Goal: Entertainment & Leisure: Browse casually

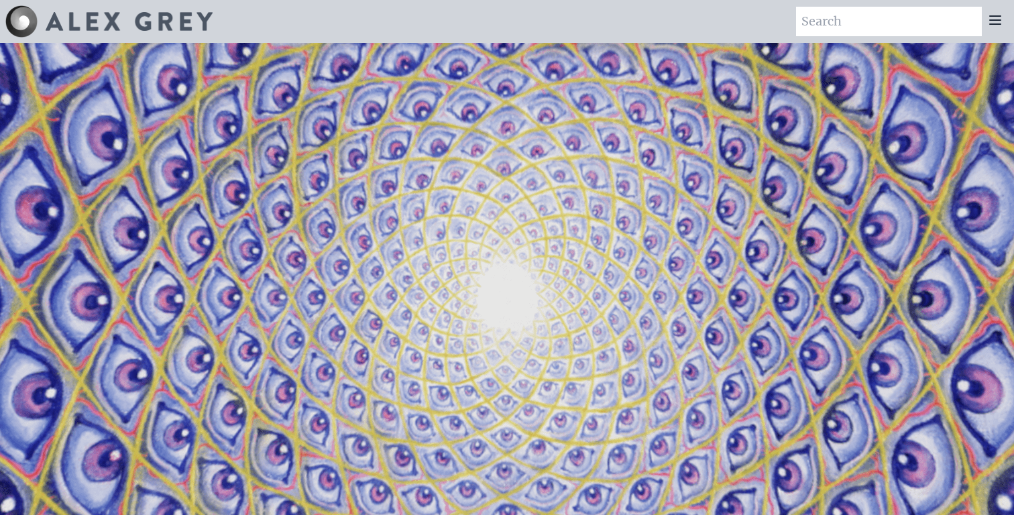
click at [999, 17] on icon at bounding box center [995, 20] width 16 height 16
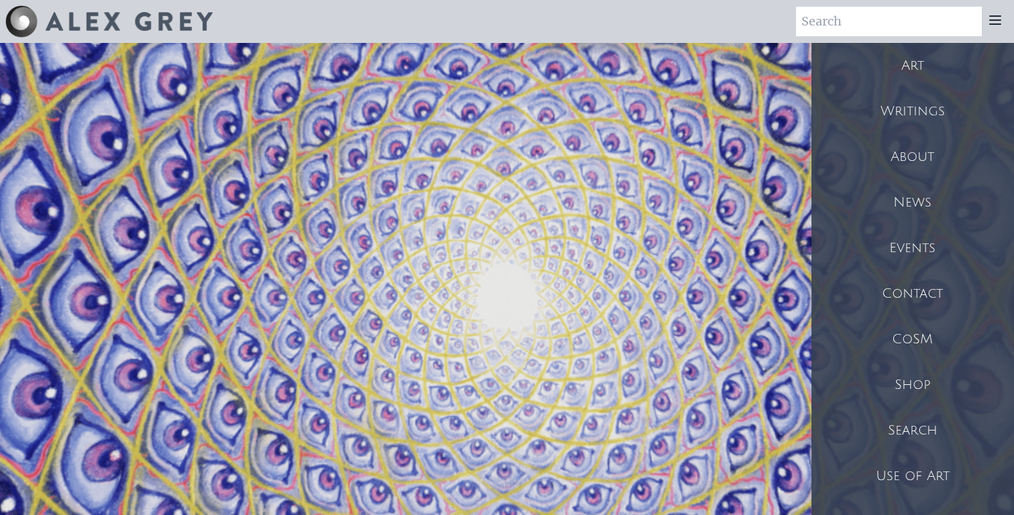
click at [912, 69] on div "Art" at bounding box center [913, 66] width 203 height 46
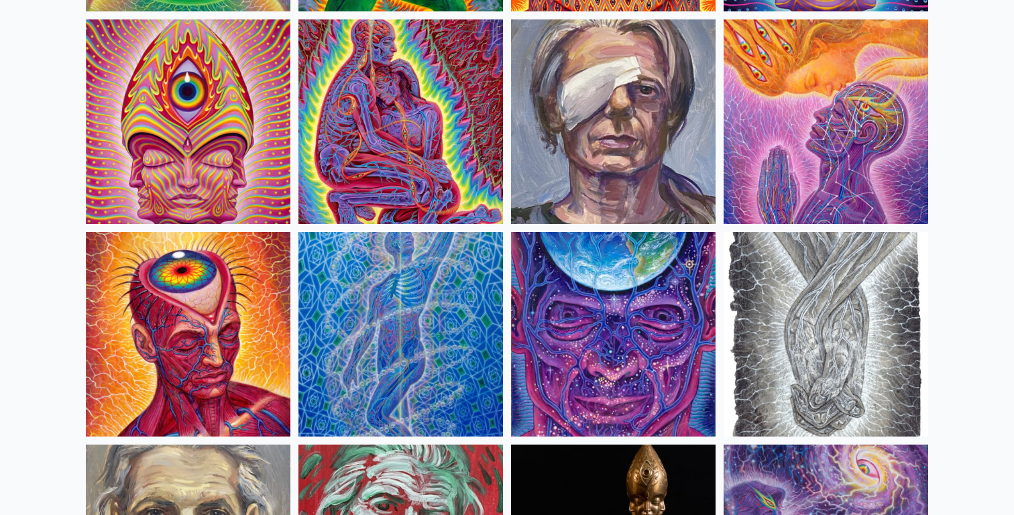
scroll to position [2894, 0]
click at [383, 168] on img at bounding box center [400, 122] width 205 height 205
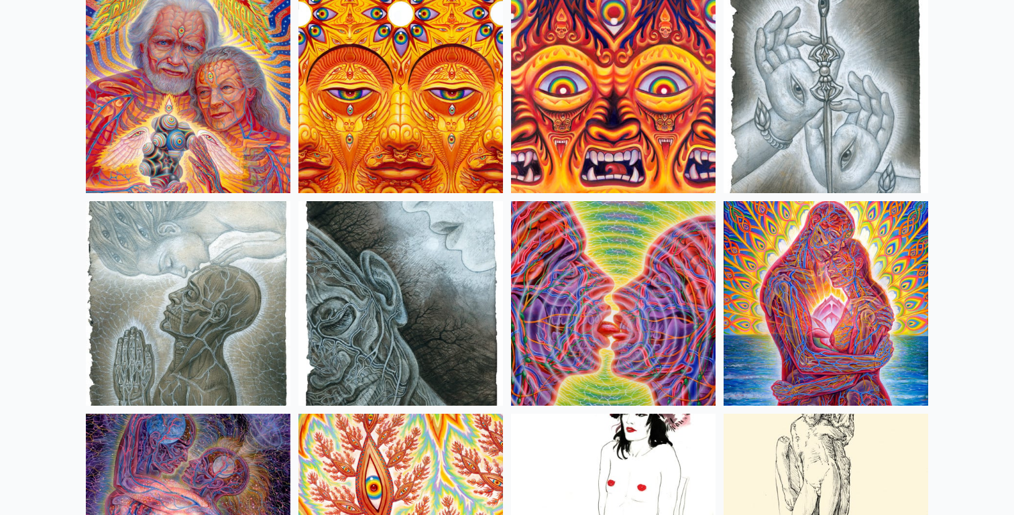
scroll to position [4205, 0]
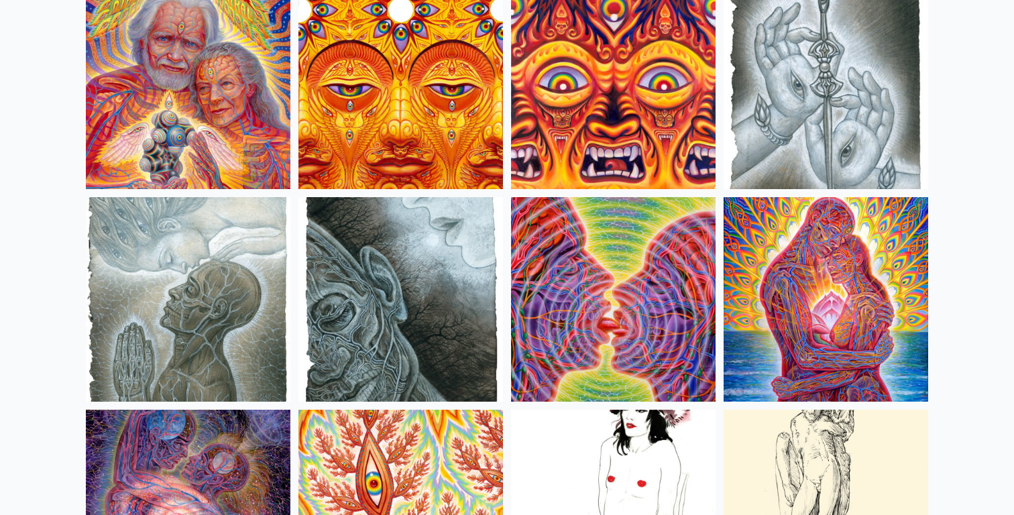
click at [588, 315] on img at bounding box center [613, 299] width 205 height 205
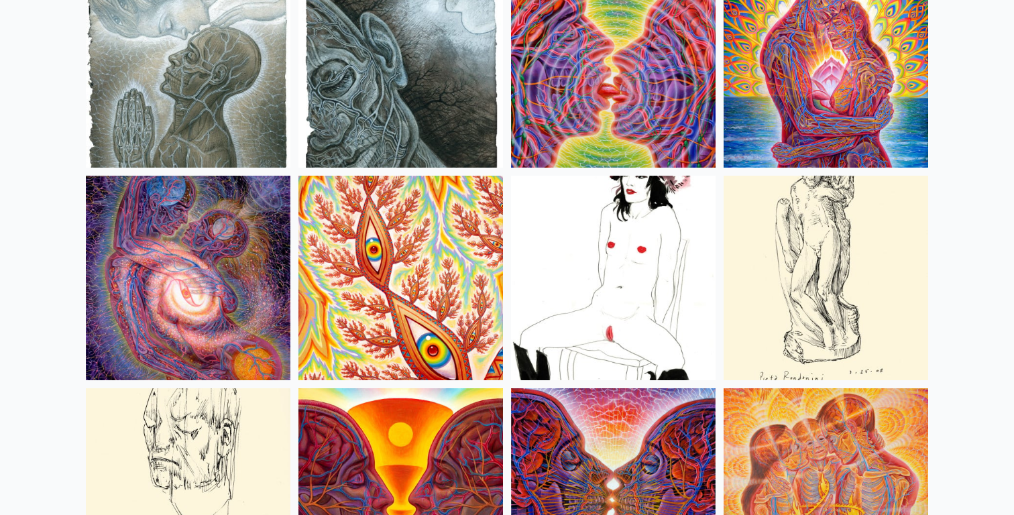
scroll to position [4468, 0]
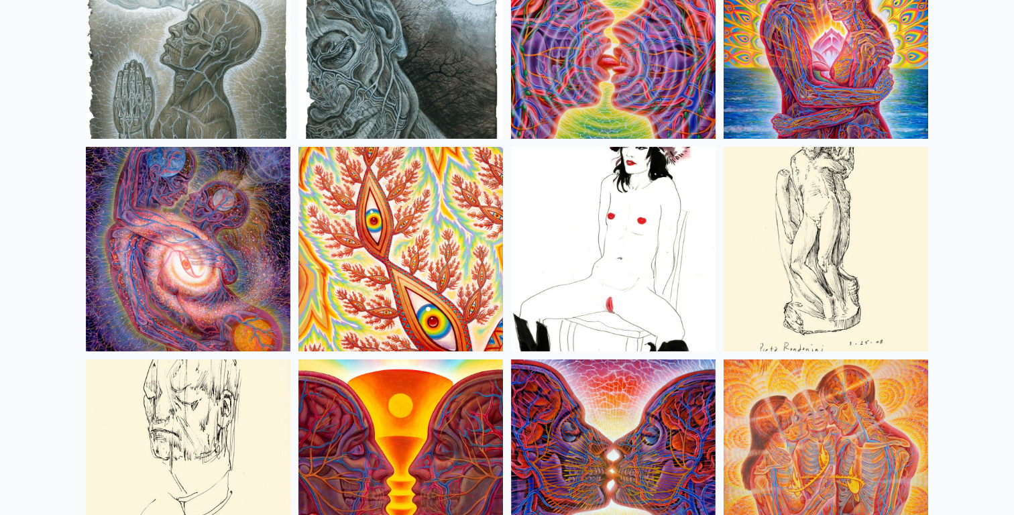
click at [184, 290] on img at bounding box center [188, 249] width 205 height 205
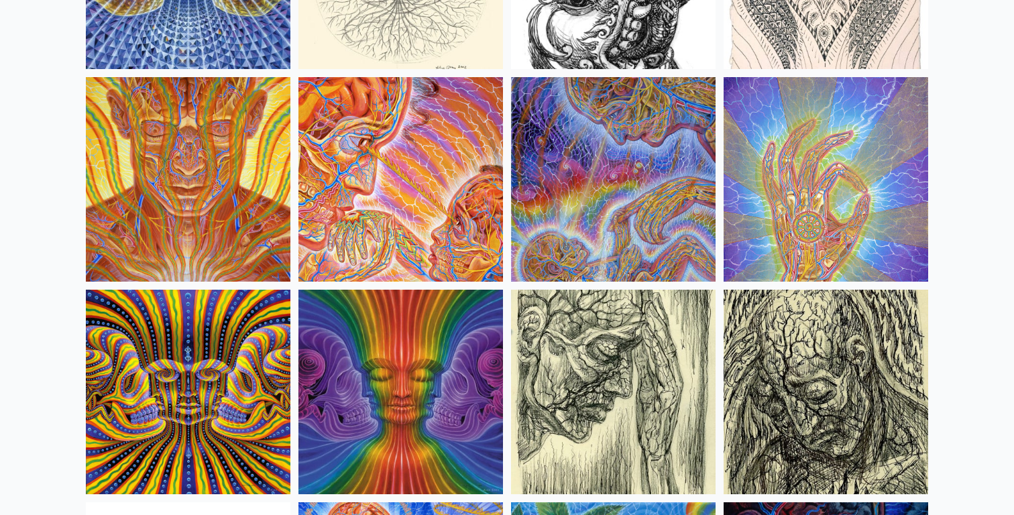
scroll to position [7737, 0]
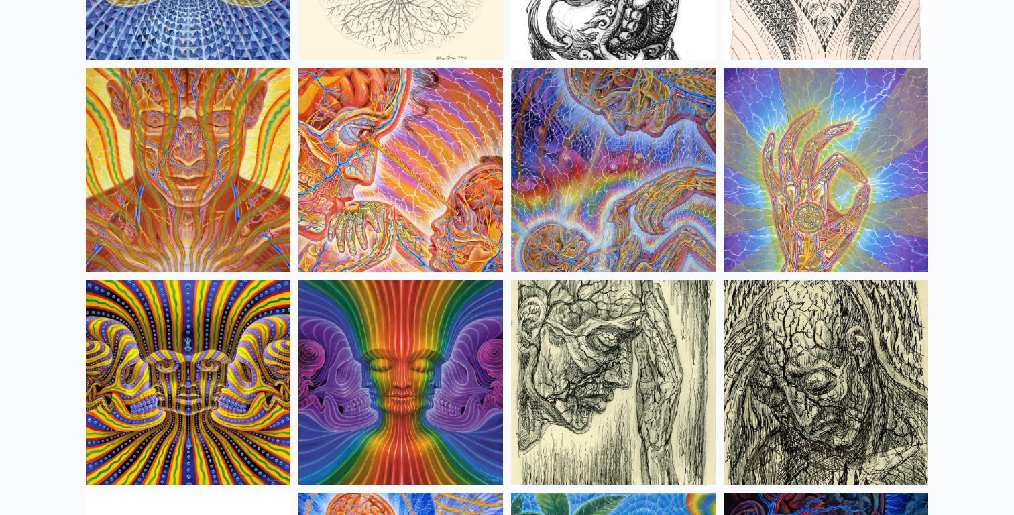
click at [385, 207] on img at bounding box center [400, 170] width 205 height 205
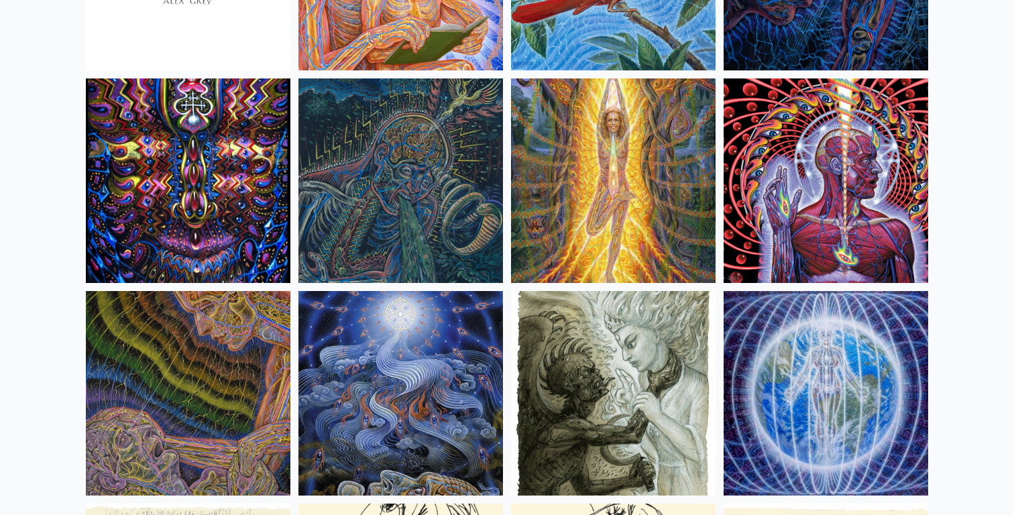
scroll to position [8370, 0]
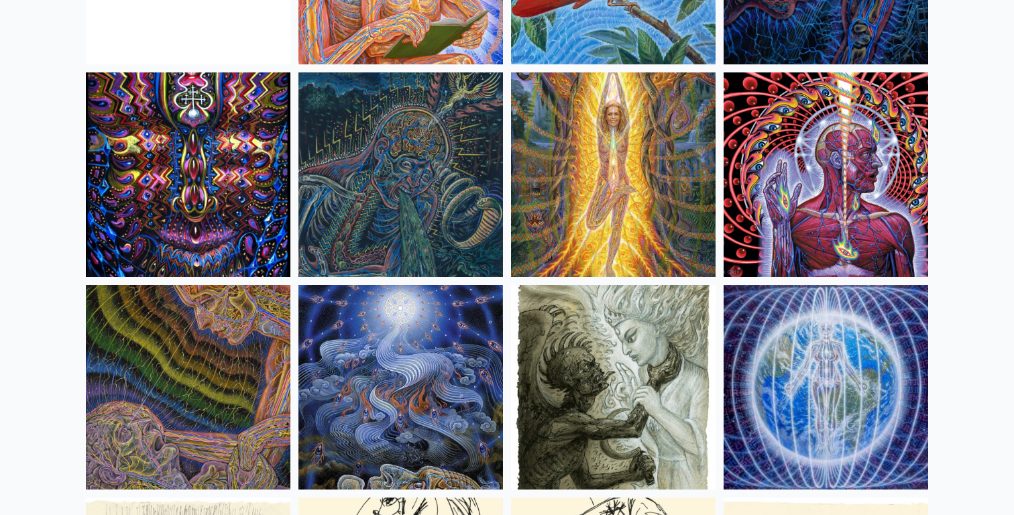
click at [398, 215] on img at bounding box center [400, 174] width 205 height 205
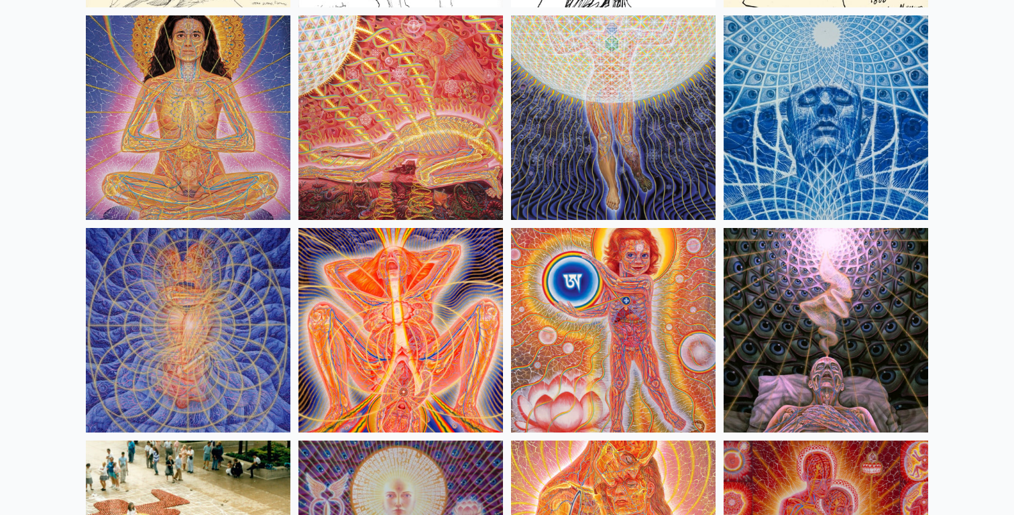
scroll to position [12468, 0]
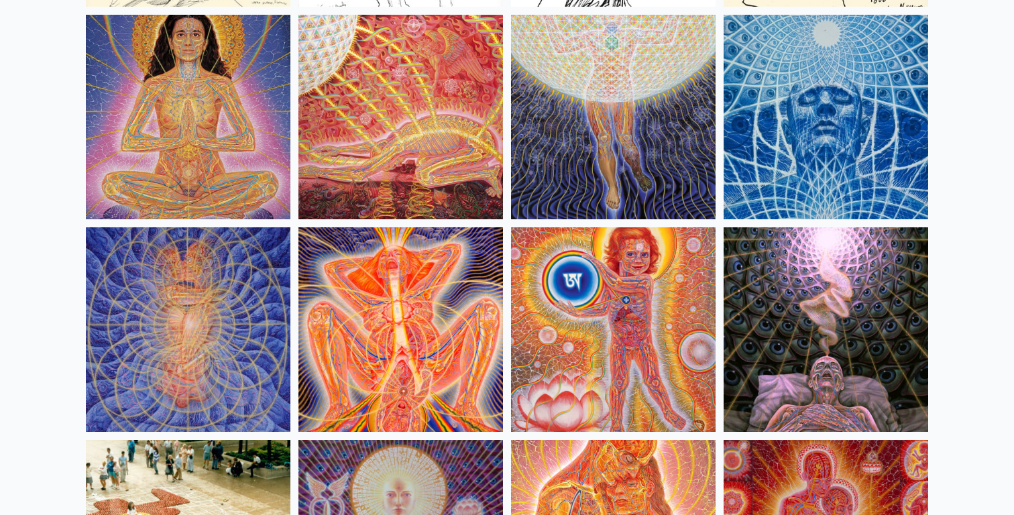
click at [429, 329] on img at bounding box center [400, 329] width 205 height 205
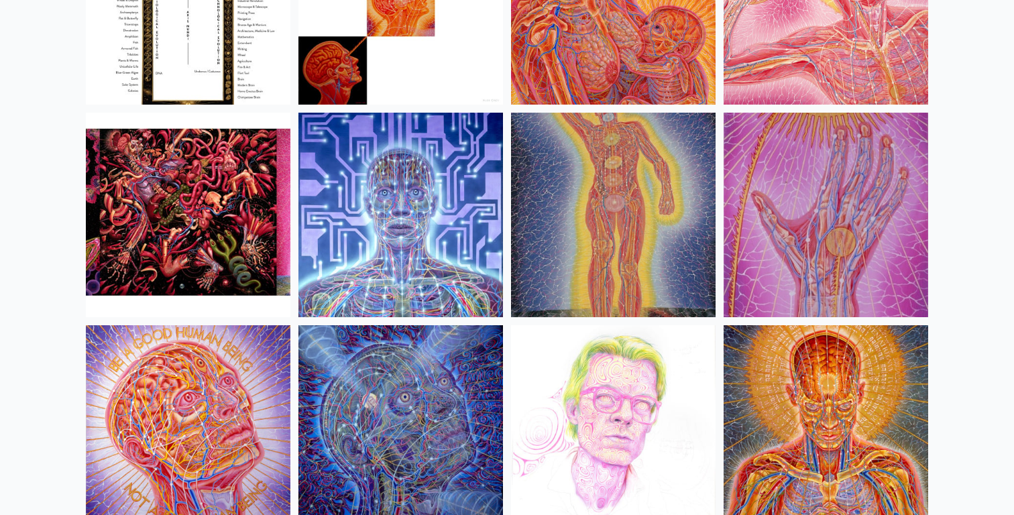
scroll to position [14506, 0]
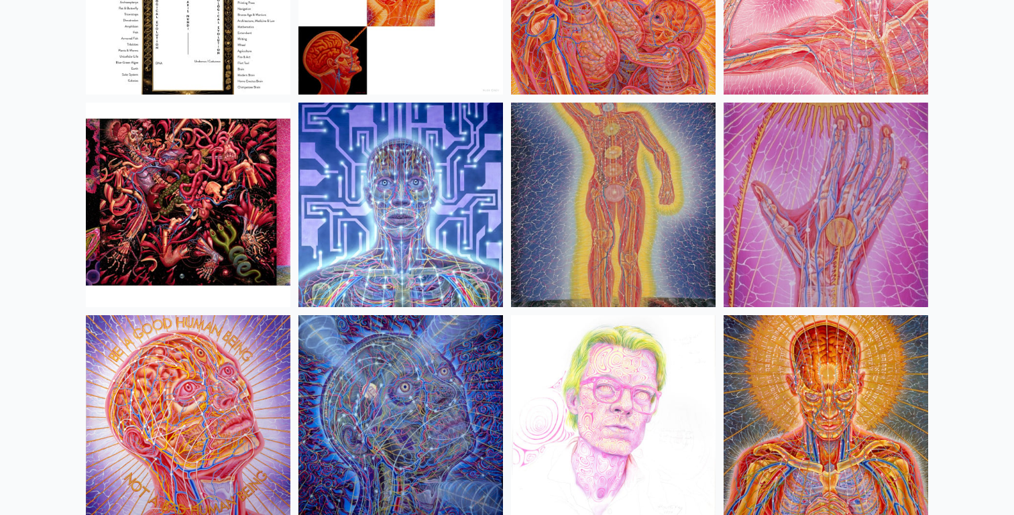
click at [557, 214] on img at bounding box center [613, 205] width 205 height 205
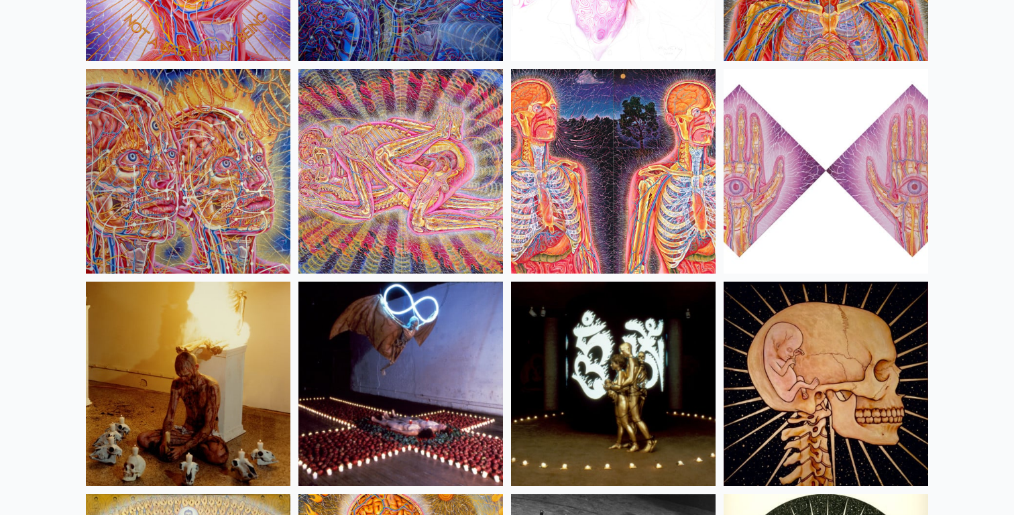
scroll to position [14976, 0]
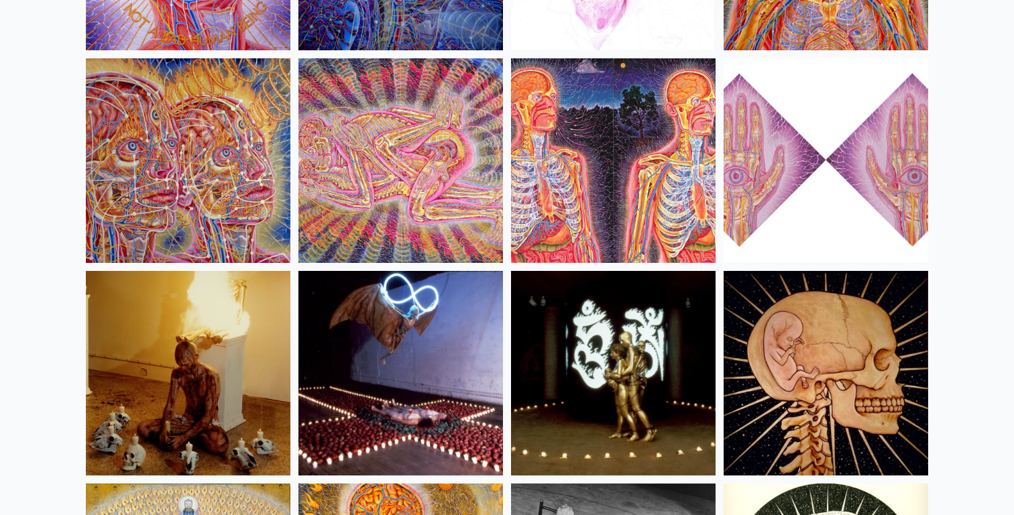
click at [388, 173] on img at bounding box center [400, 160] width 205 height 205
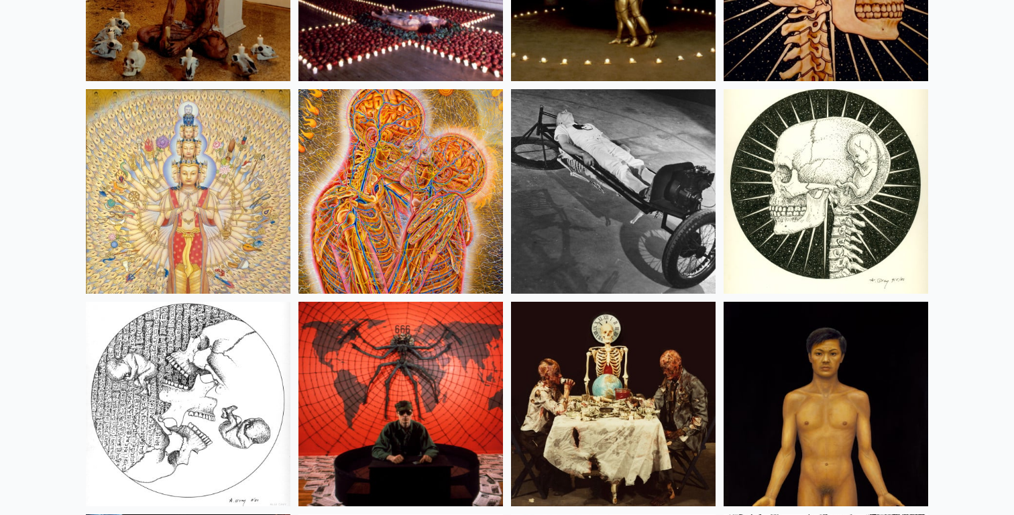
scroll to position [15369, 0]
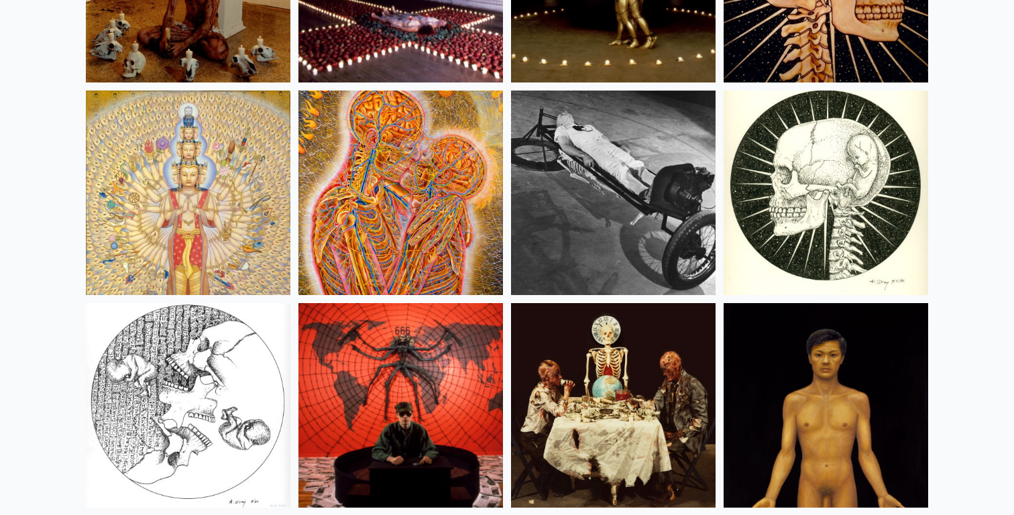
click at [379, 214] on img at bounding box center [400, 193] width 205 height 205
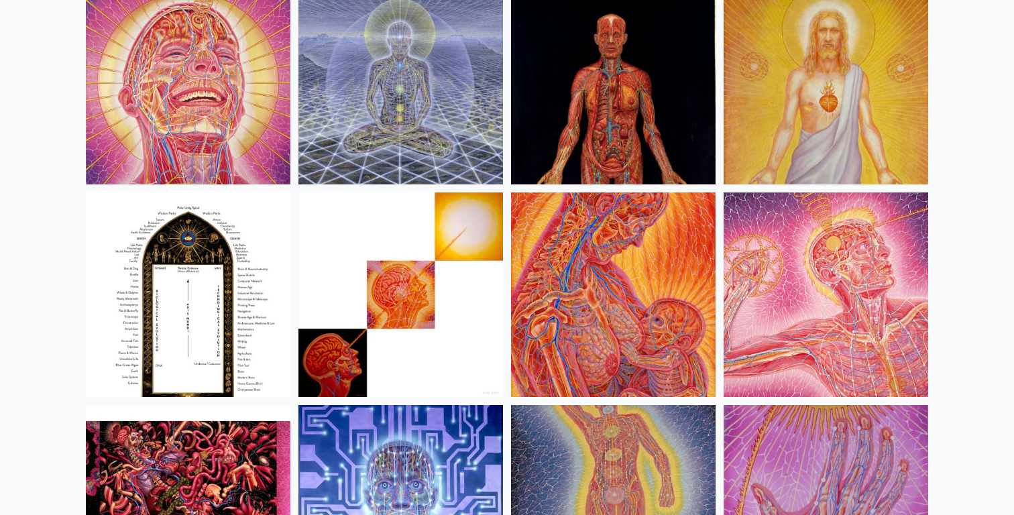
scroll to position [14197, 0]
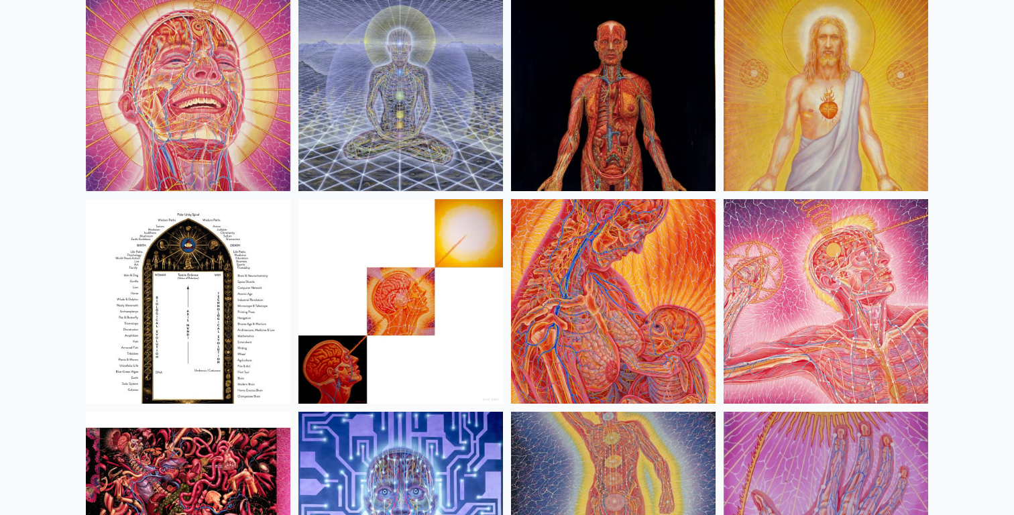
click at [775, 304] on img at bounding box center [826, 301] width 205 height 205
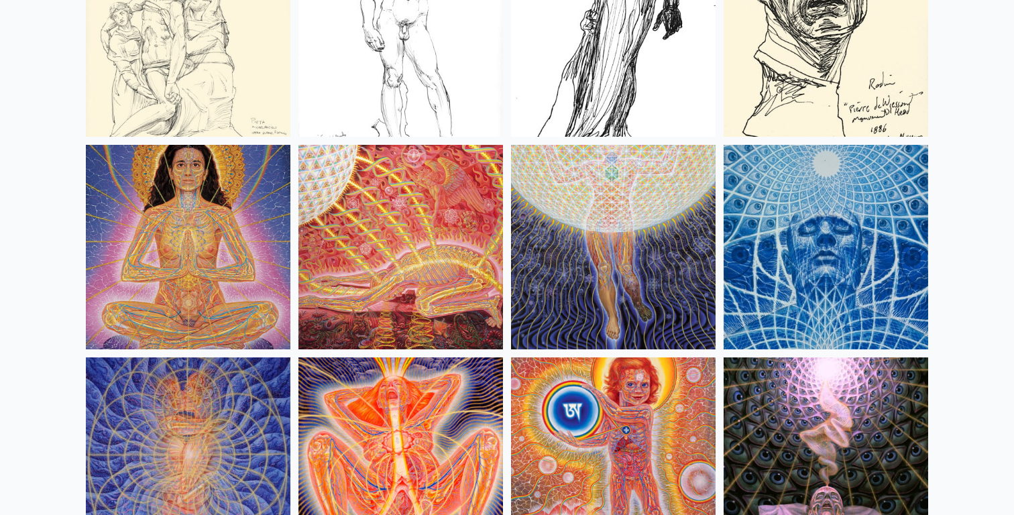
scroll to position [12334, 0]
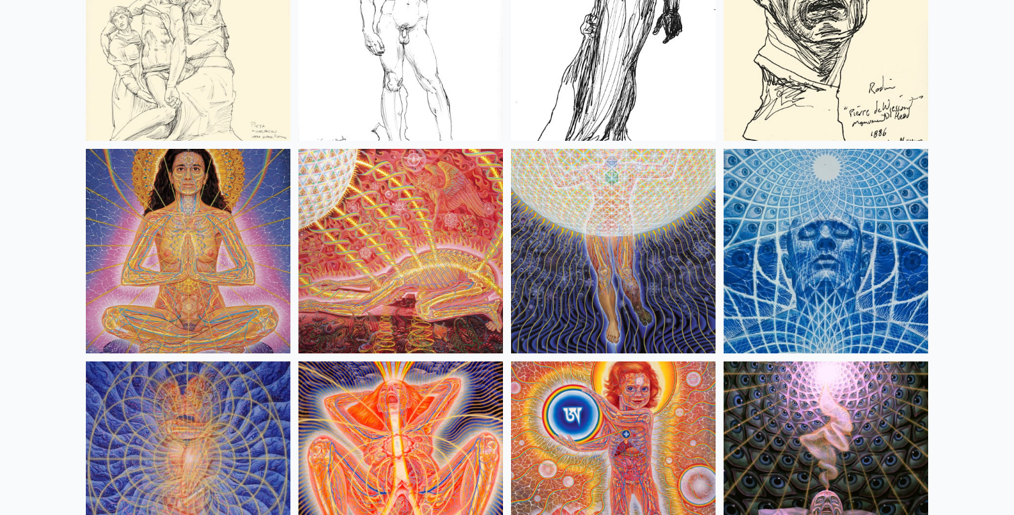
click at [382, 250] on img at bounding box center [400, 251] width 205 height 205
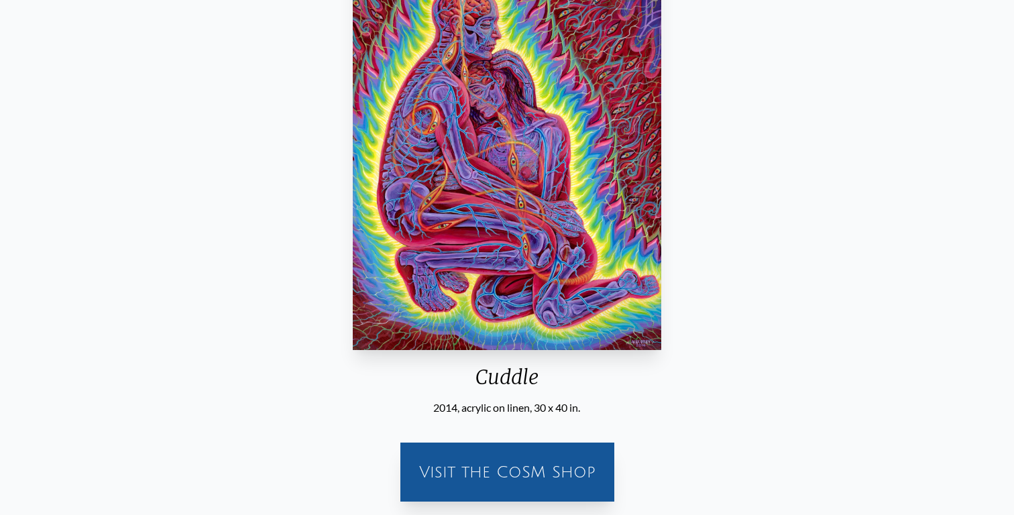
scroll to position [193, 0]
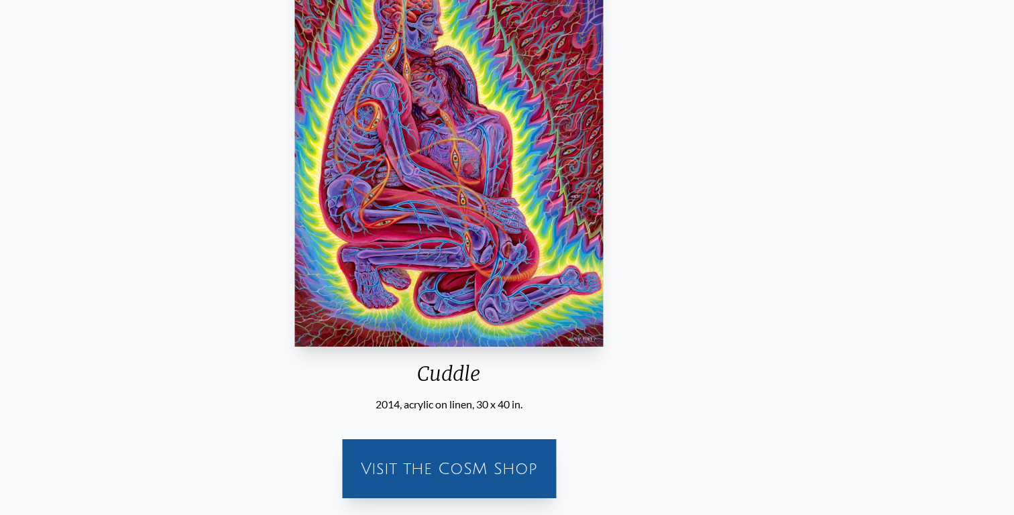
click at [528, 394] on div "Cuddle 2014, acrylic on linen, 30 x 40 in." at bounding box center [448, 171] width 319 height 483
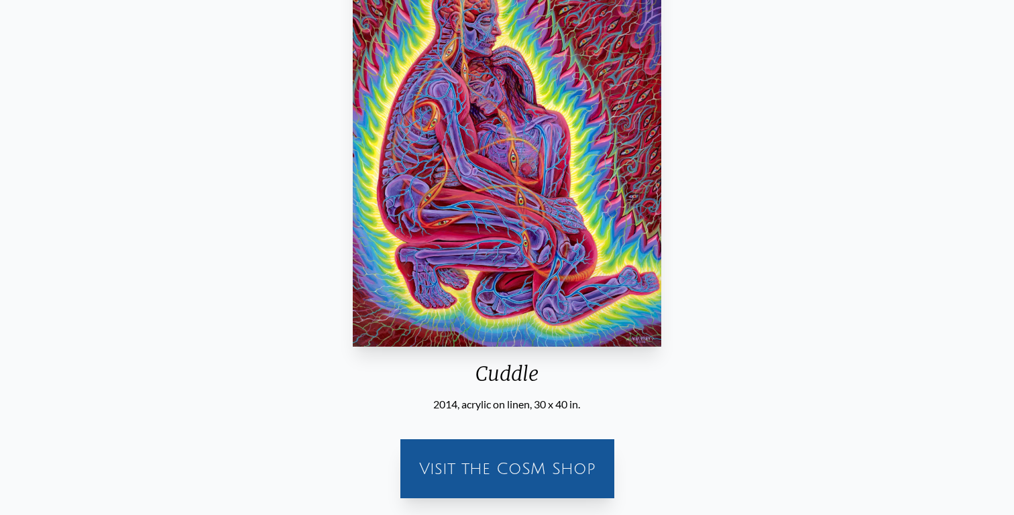
click at [559, 404] on div "2014, acrylic on linen, 30 x 40 in." at bounding box center [506, 404] width 319 height 16
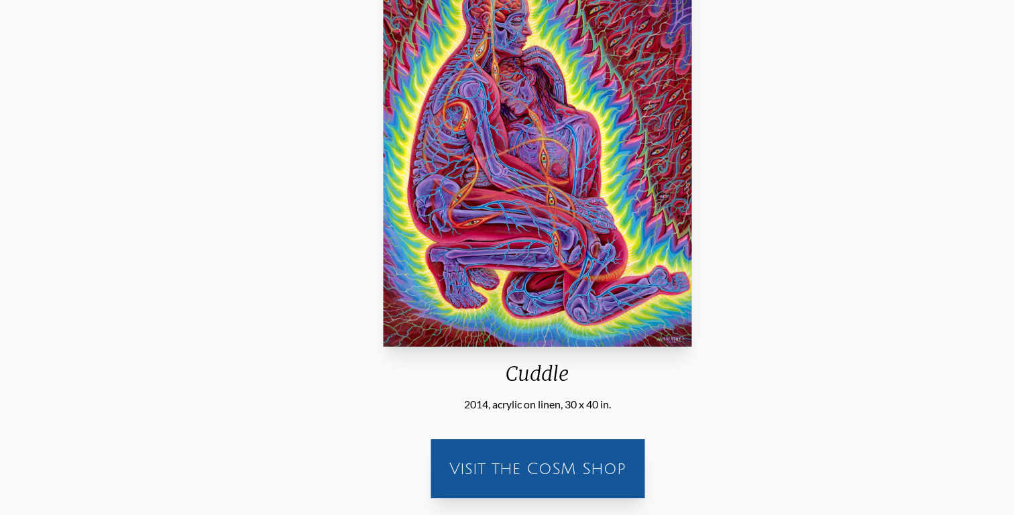
click at [510, 374] on div "Cuddle" at bounding box center [537, 379] width 319 height 35
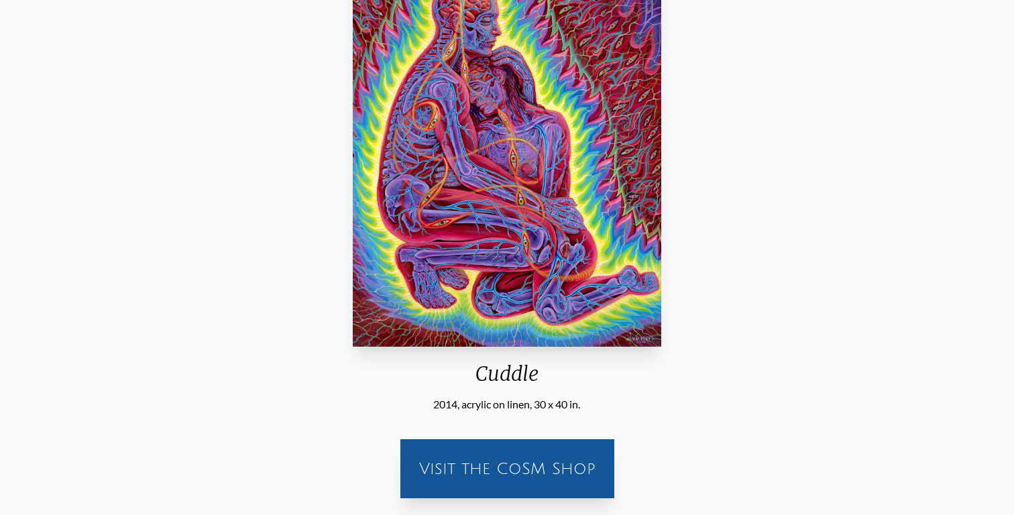
click at [494, 406] on div "2014, acrylic on linen, 30 x 40 in." at bounding box center [506, 404] width 319 height 16
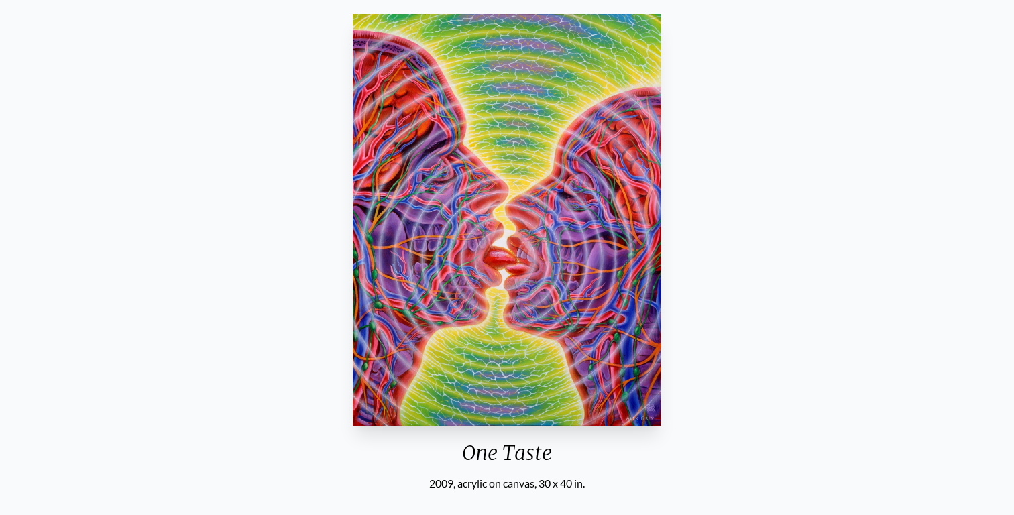
scroll to position [115, 0]
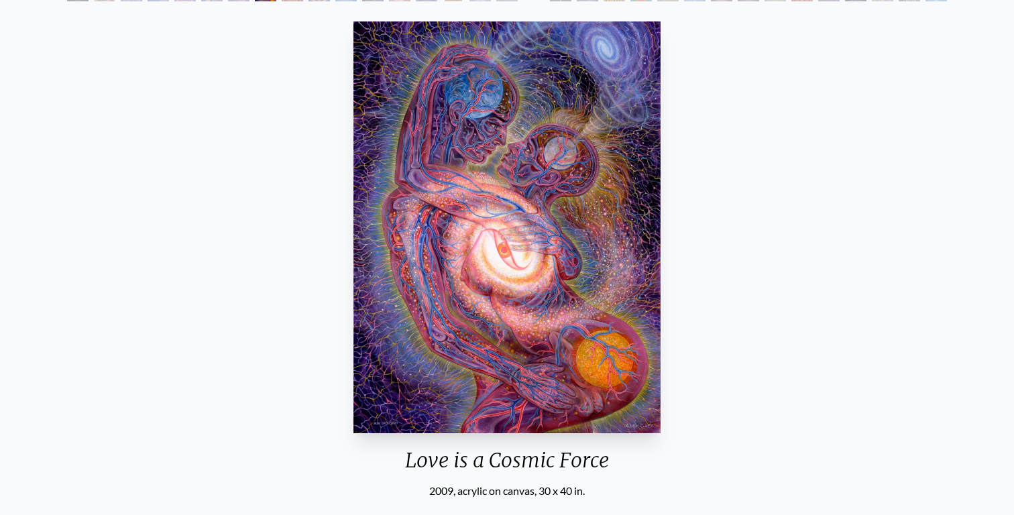
scroll to position [107, 0]
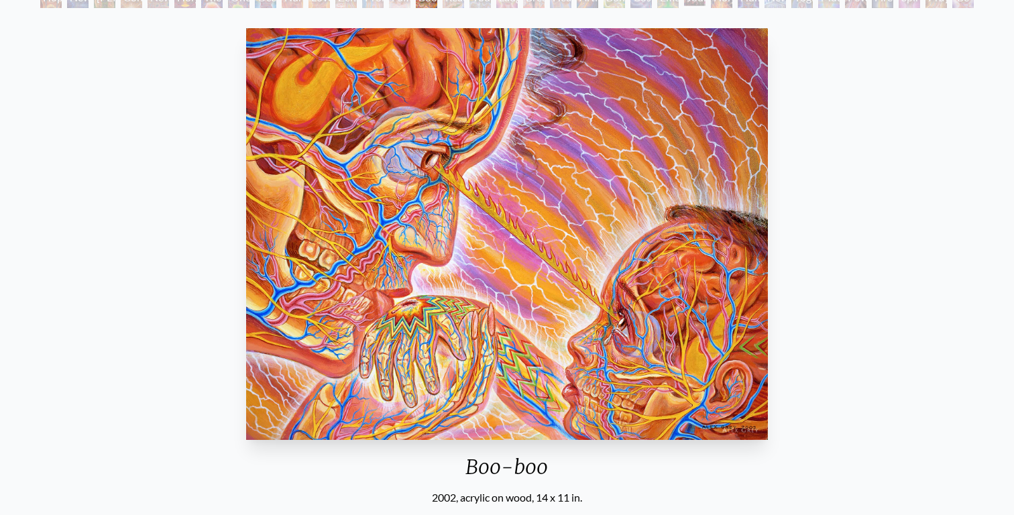
scroll to position [102, 0]
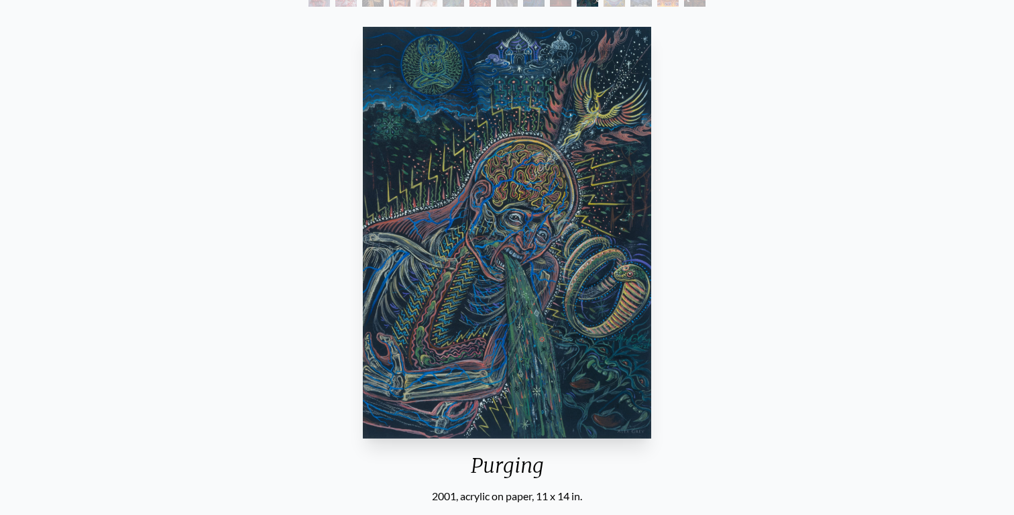
scroll to position [101, 0]
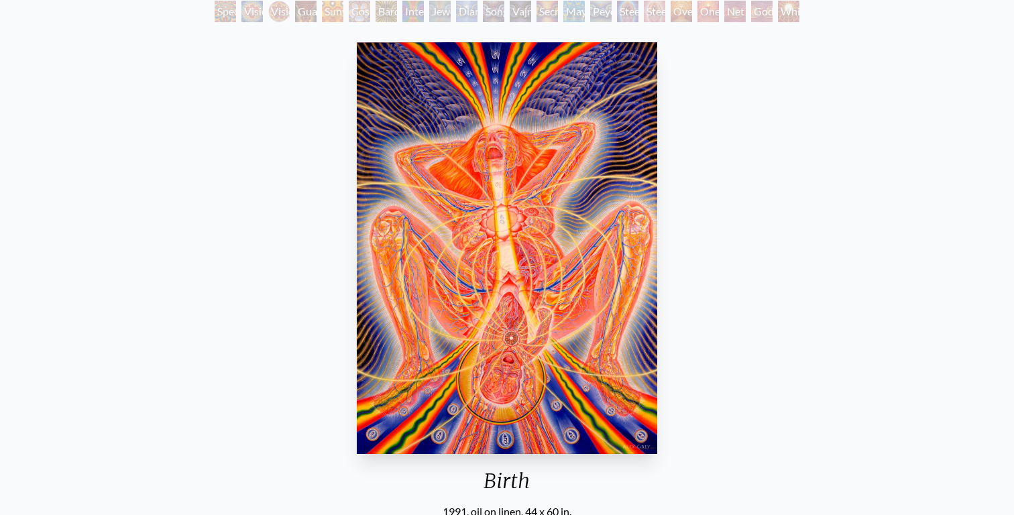
scroll to position [166, 0]
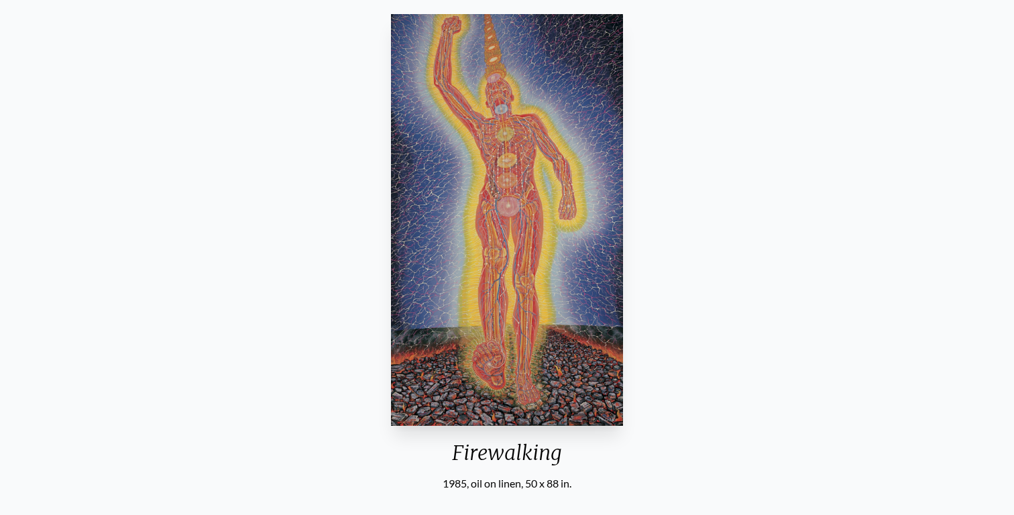
scroll to position [119, 0]
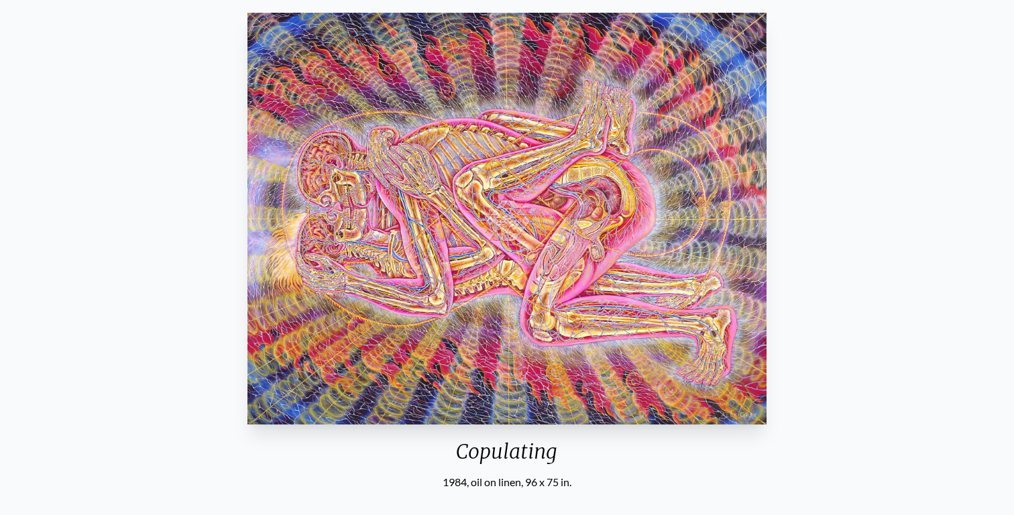
scroll to position [192, 0]
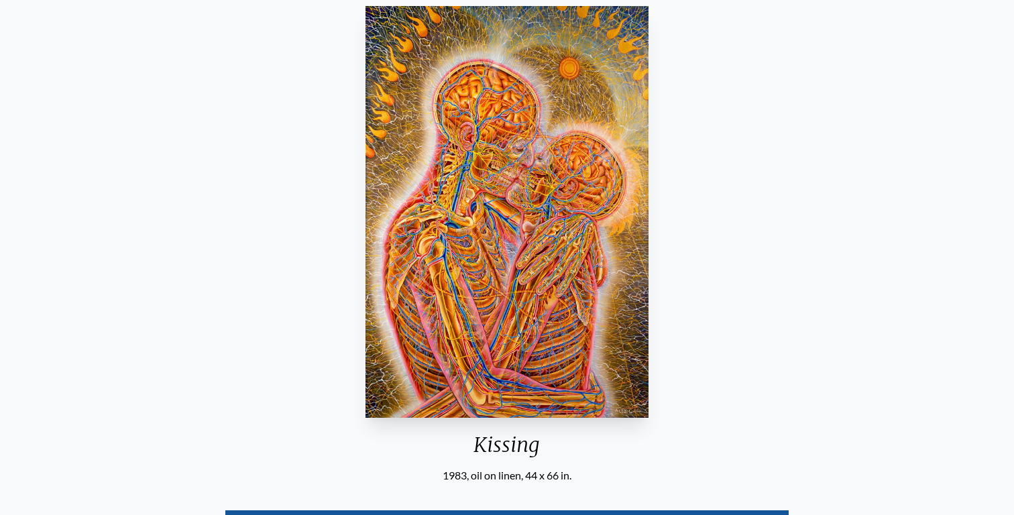
scroll to position [204, 0]
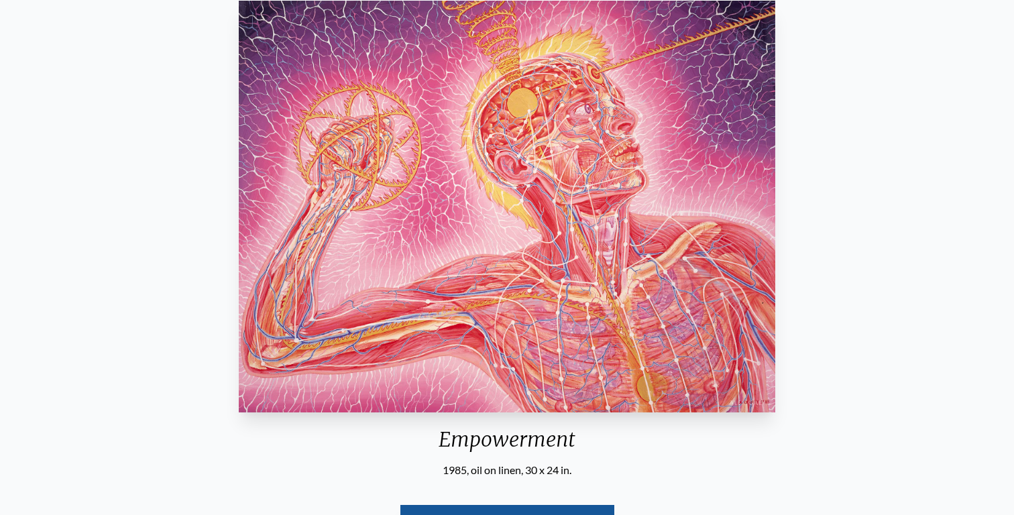
scroll to position [199, 0]
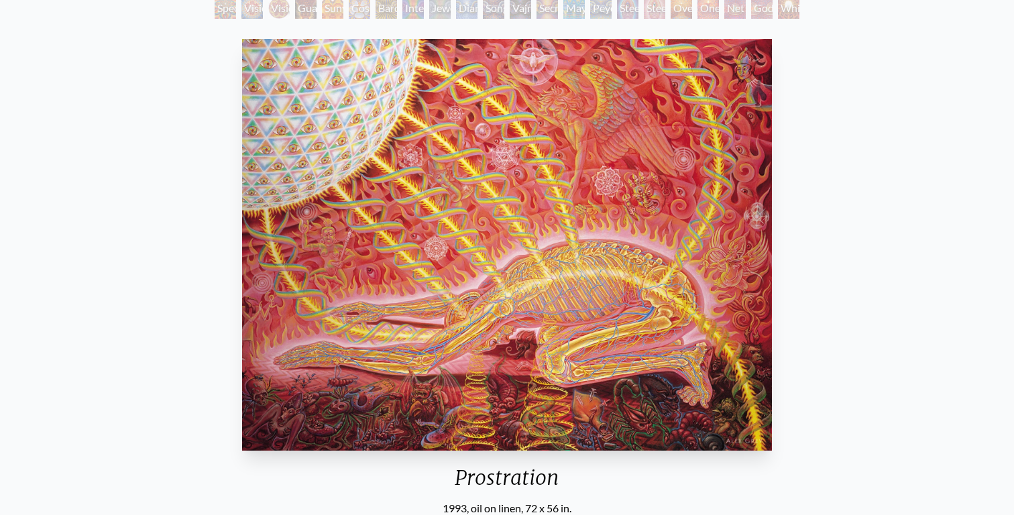
scroll to position [166, 0]
